Goal: Book appointment/travel/reservation

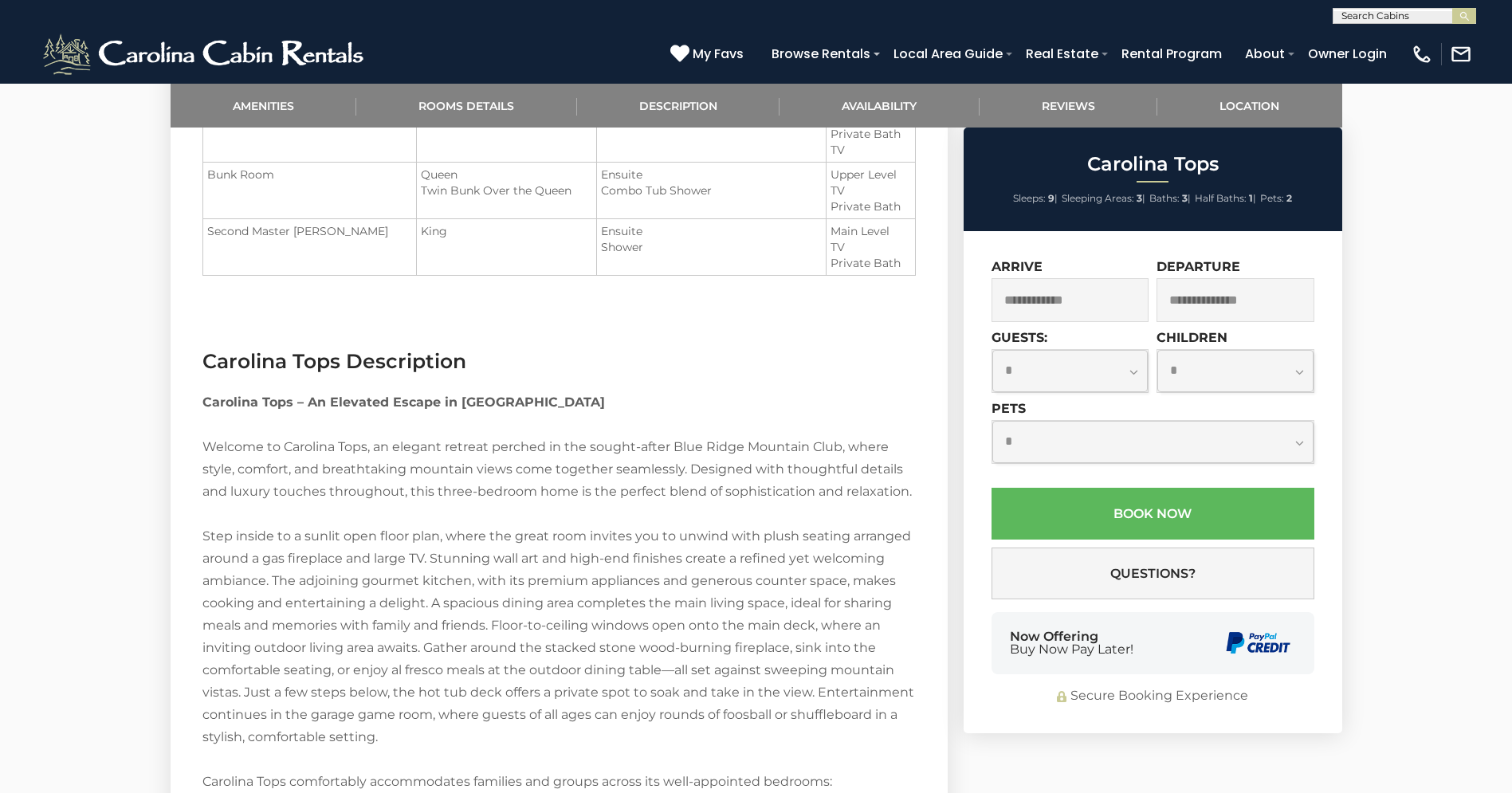
scroll to position [1, 0]
click at [1367, 18] on input "text" at bounding box center [1403, 18] width 139 height 16
type input "*********"
click at [1372, 43] on em "Winterfel" at bounding box center [1368, 37] width 53 height 14
click at [1453, 8] on button "submit" at bounding box center [1464, 16] width 24 height 16
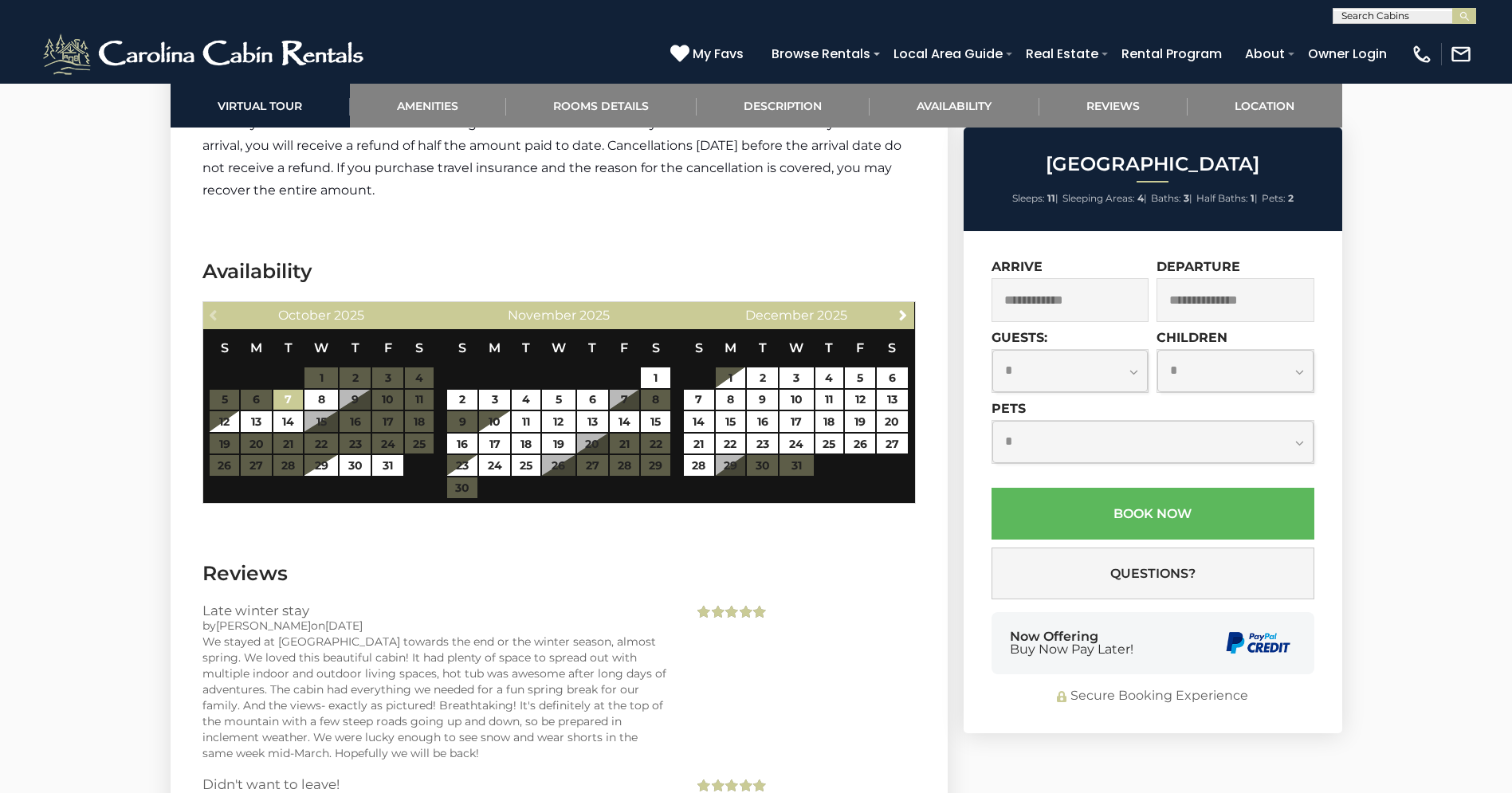
scroll to position [2933, 0]
